Goal: Transaction & Acquisition: Book appointment/travel/reservation

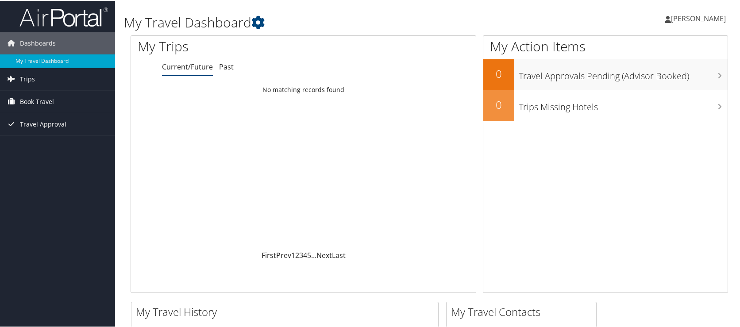
click at [35, 102] on span "Book Travel" at bounding box center [37, 101] width 34 height 22
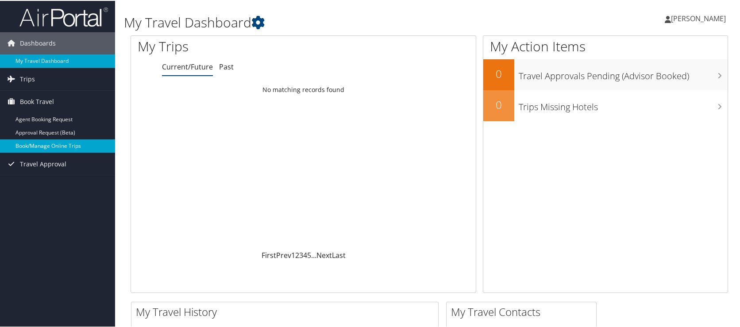
click at [32, 146] on link "Book/Manage Online Trips" at bounding box center [57, 145] width 115 height 13
